Goal: Register for event/course: Register for event/course

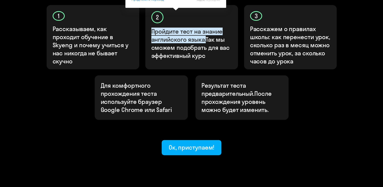
scroll to position [177, 0]
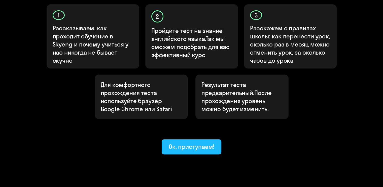
click at [193, 142] on ya-tr-span "Ок, приступаем!" at bounding box center [192, 146] width 46 height 8
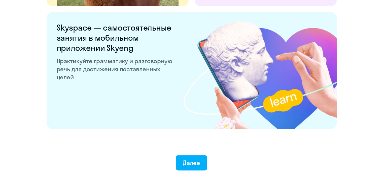
scroll to position [994, 0]
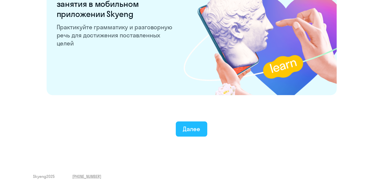
click at [193, 128] on ya-tr-span "Далее" at bounding box center [191, 129] width 17 height 8
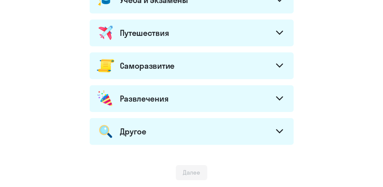
scroll to position [294, 0]
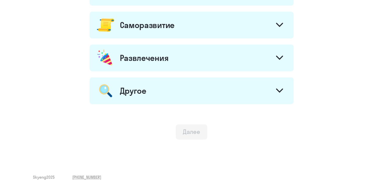
click at [178, 133] on button "Далее" at bounding box center [192, 131] width 32 height 15
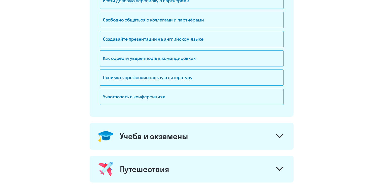
scroll to position [42, 0]
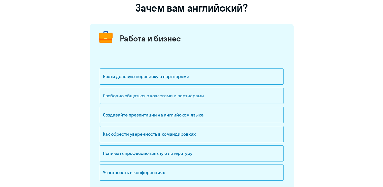
click at [175, 96] on ya-tr-span "Свободно общаться с коллегами и партнёрами" at bounding box center [153, 96] width 101 height 6
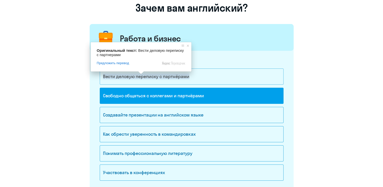
click at [139, 77] on ya-tr-span "Вести деловую переписку с партнёрами" at bounding box center [146, 76] width 86 height 6
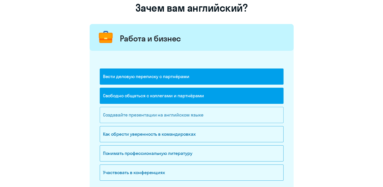
click at [210, 117] on div "Создавайте презентации на английском языке" at bounding box center [192, 115] width 184 height 16
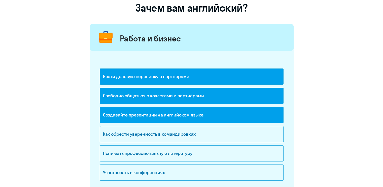
drag, startPoint x: 204, startPoint y: 130, endPoint x: 322, endPoint y: 146, distance: 119.1
click at [204, 131] on div "Как обрести уверенность в командировках" at bounding box center [192, 134] width 184 height 16
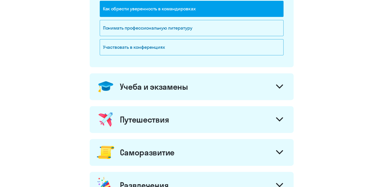
scroll to position [168, 0]
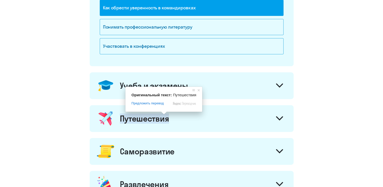
click at [159, 120] on ya-tr-span "Путешествия" at bounding box center [144, 118] width 49 height 10
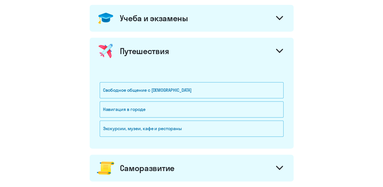
scroll to position [243, 0]
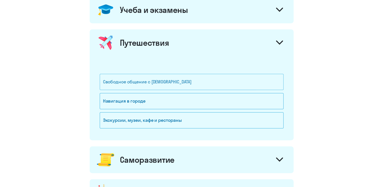
click at [173, 86] on div "Свободное общение с [DEMOGRAPHIC_DATA]" at bounding box center [192, 82] width 184 height 16
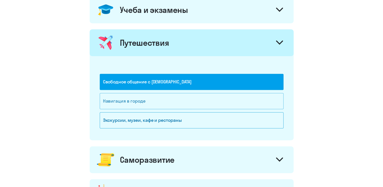
click at [172, 101] on div "Навигация в городе" at bounding box center [192, 101] width 184 height 16
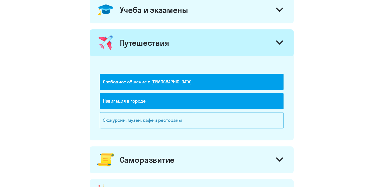
click at [170, 113] on div "Экскурсии, музеи, кафе и рестораны" at bounding box center [192, 120] width 184 height 16
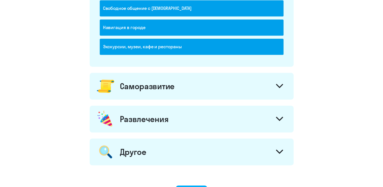
scroll to position [344, 0]
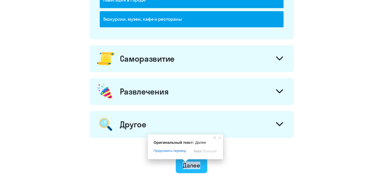
click at [190, 164] on ya-tr-span "Далее" at bounding box center [191, 165] width 17 height 8
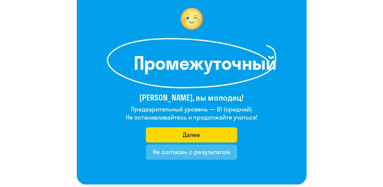
scroll to position [50, 0]
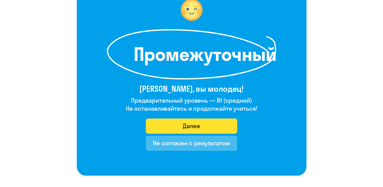
click at [205, 127] on button "Далее" at bounding box center [191, 125] width 91 height 15
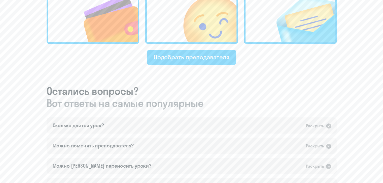
scroll to position [227, 0]
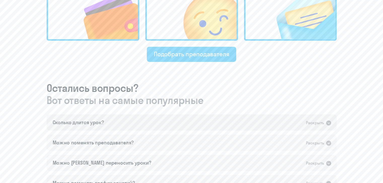
click at [306, 124] on ya-tr-span "Раскрыть" at bounding box center [315, 122] width 18 height 6
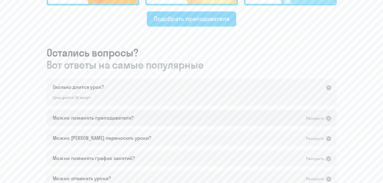
scroll to position [277, 0]
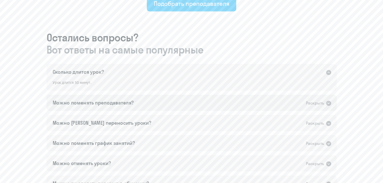
click at [198, 100] on div "Можно поменять преподавателя? Раскрыть" at bounding box center [192, 103] width 290 height 16
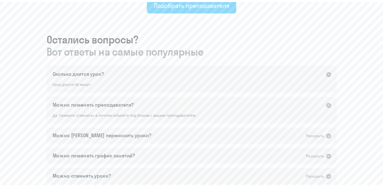
scroll to position [302, 0]
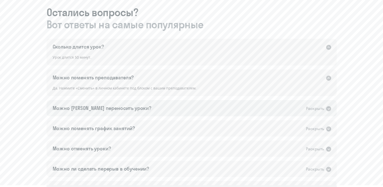
click at [190, 103] on div "Можно [PERSON_NAME] переносить уроки? Раскрыть" at bounding box center [192, 108] width 290 height 16
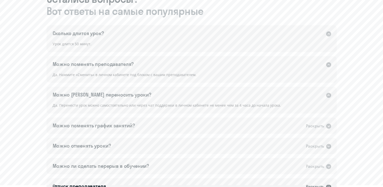
scroll to position [328, 0]
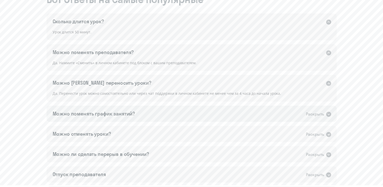
click at [173, 112] on div "Можно поменять график занятий? Раскрыть" at bounding box center [192, 113] width 290 height 16
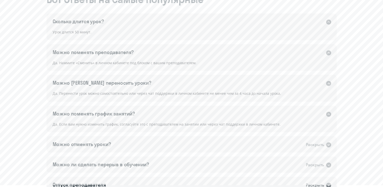
scroll to position [353, 0]
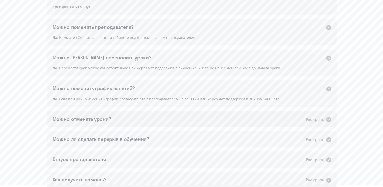
click at [135, 119] on div "Можно отменять уроки? Раскрыть" at bounding box center [192, 119] width 290 height 16
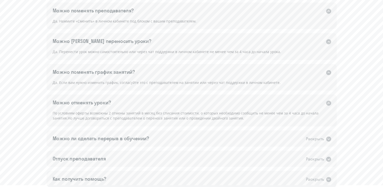
scroll to position [378, 0]
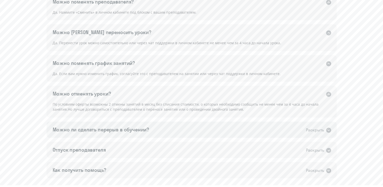
click at [163, 131] on div "Можно ли сделать перерыв в обучении? Раскрыть" at bounding box center [192, 129] width 290 height 16
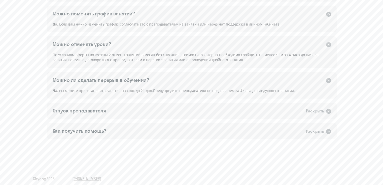
scroll to position [428, 0]
click at [142, 112] on div "Отпуск преподавателя Раскрыть" at bounding box center [192, 109] width 290 height 16
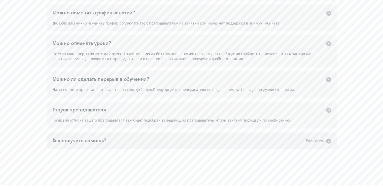
click at [182, 144] on div "Как получить помощь? Раскрыть" at bounding box center [192, 140] width 290 height 16
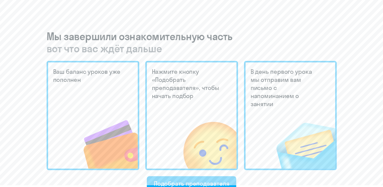
scroll to position [123, 0]
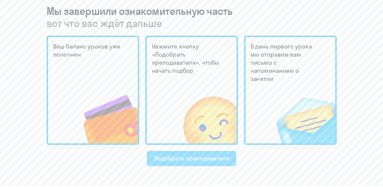
click at [192, 159] on ya-tr-span "Подобрать преподавателя" at bounding box center [192, 158] width 76 height 8
